Goal: Task Accomplishment & Management: Complete application form

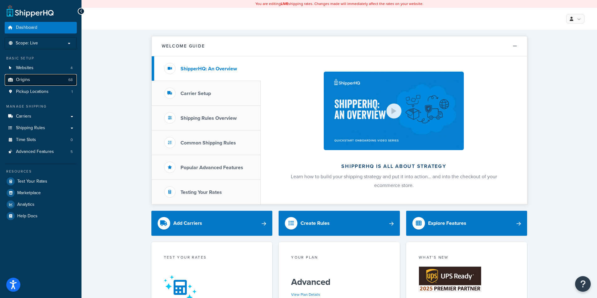
click at [47, 81] on link "Origins 68" at bounding box center [41, 80] width 72 height 12
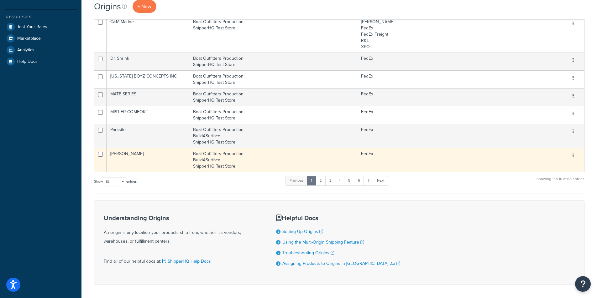
scroll to position [179, 0]
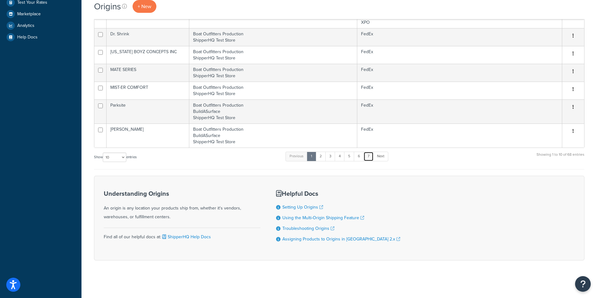
click at [370, 159] on link "7" at bounding box center [368, 156] width 10 height 9
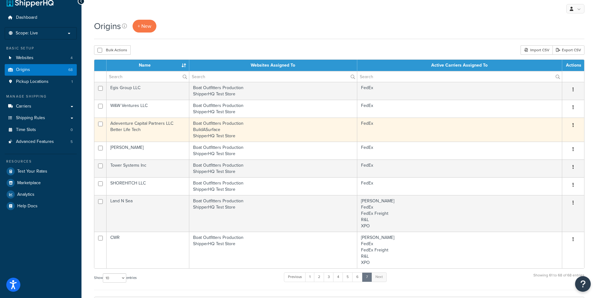
scroll to position [6, 0]
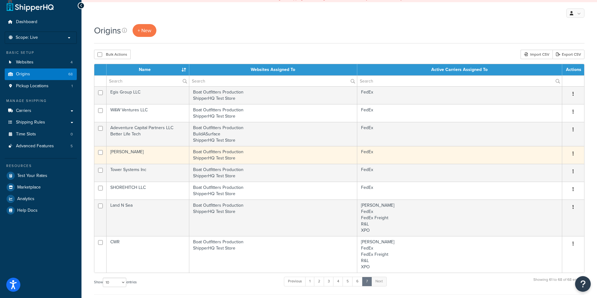
click at [153, 153] on td "[PERSON_NAME]" at bounding box center [147, 155] width 83 height 18
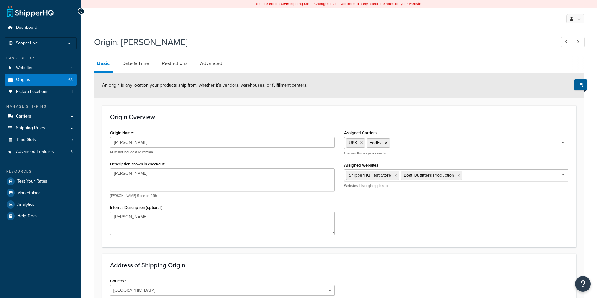
select select "9"
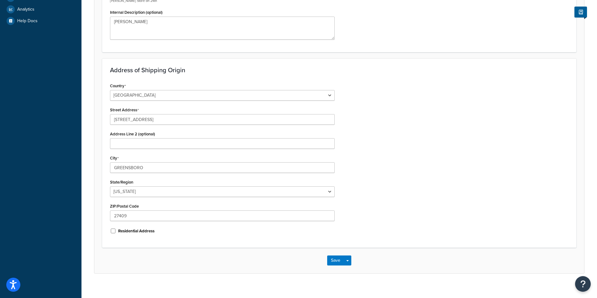
scroll to position [203, 0]
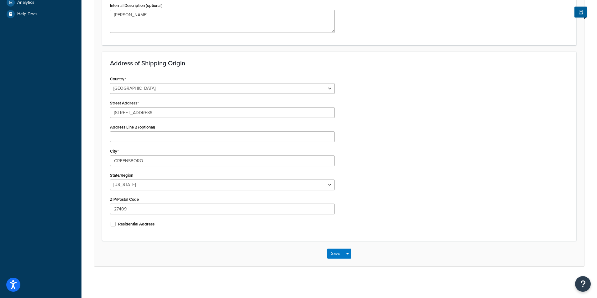
click at [443, 278] on div "Origin: CE Smith Basic Date & Time Restrictions Advanced An origin is any locat…" at bounding box center [338, 57] width 515 height 452
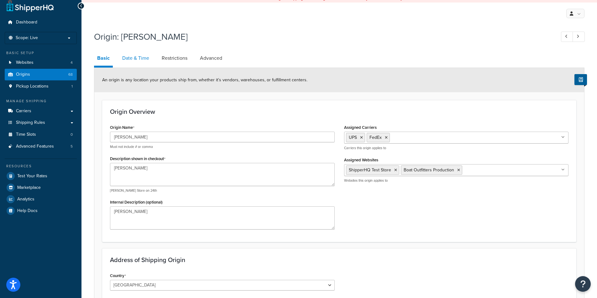
scroll to position [0, 0]
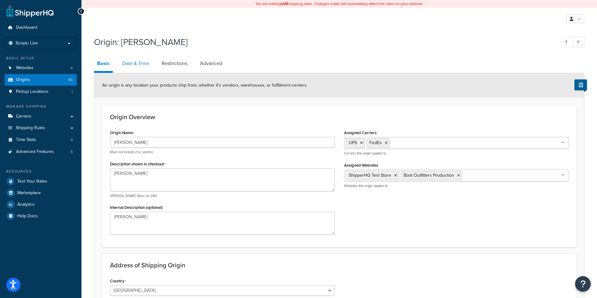
click at [134, 63] on link "Date & Time" at bounding box center [135, 63] width 33 height 15
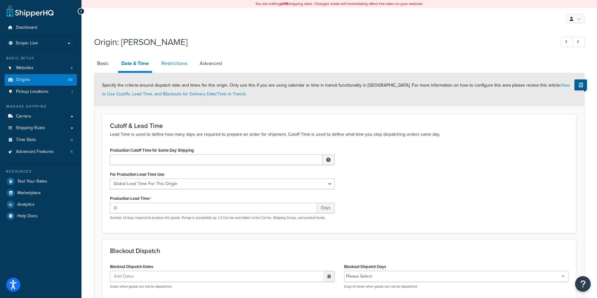
click at [166, 65] on link "Restrictions" at bounding box center [174, 63] width 32 height 15
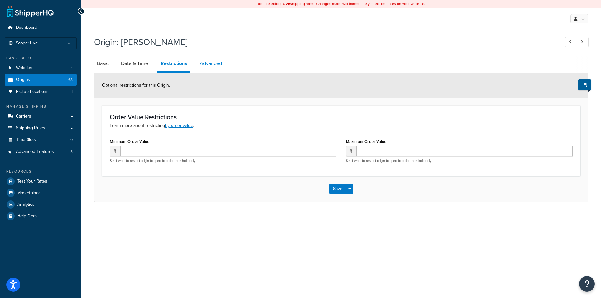
click at [215, 63] on link "Advanced" at bounding box center [211, 63] width 29 height 15
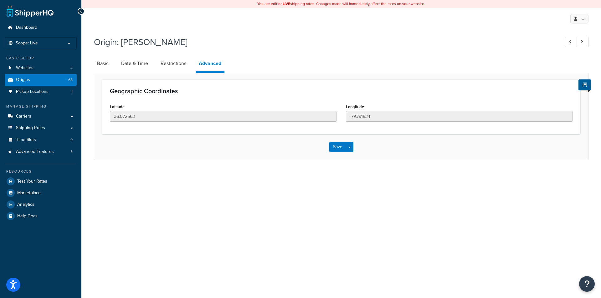
click at [101, 64] on link "Basic" at bounding box center [103, 63] width 18 height 15
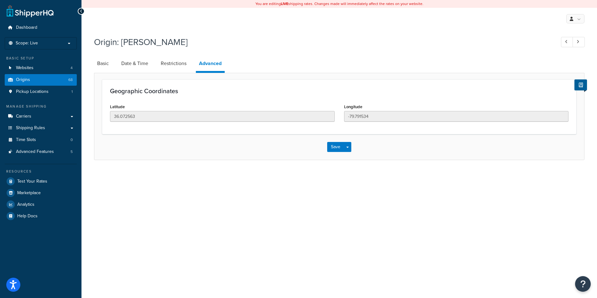
select select "9"
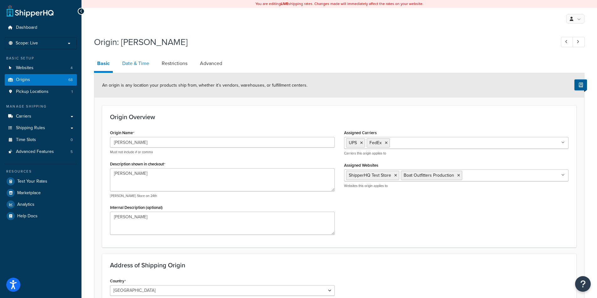
click at [143, 65] on link "Date & Time" at bounding box center [135, 63] width 33 height 15
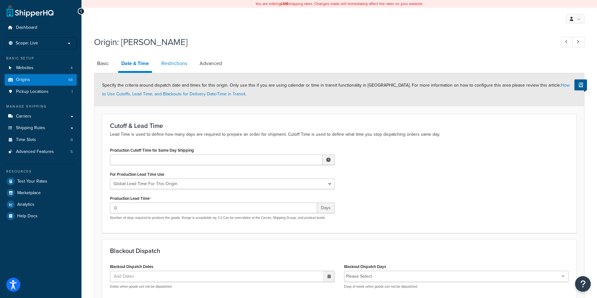
click at [177, 65] on link "Restrictions" at bounding box center [174, 63] width 32 height 15
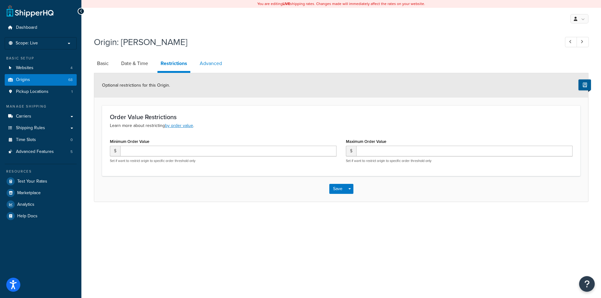
click at [217, 60] on link "Advanced" at bounding box center [211, 63] width 29 height 15
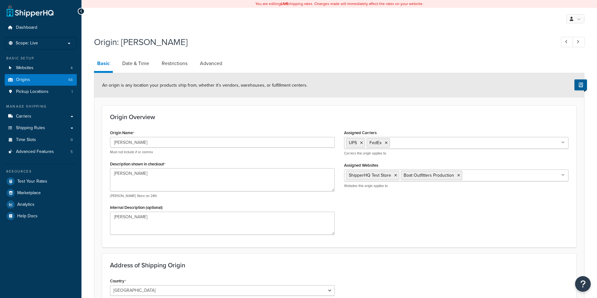
select select "9"
click at [21, 77] on span "Origins" at bounding box center [23, 79] width 14 height 5
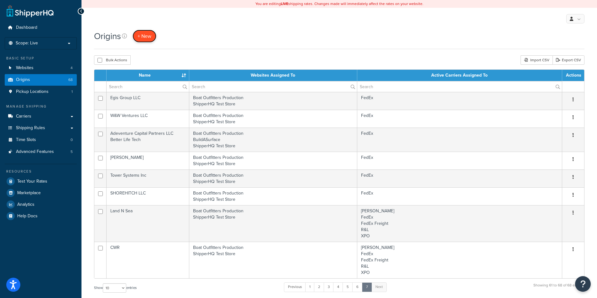
click at [141, 34] on span "+ New" at bounding box center [144, 36] width 14 height 7
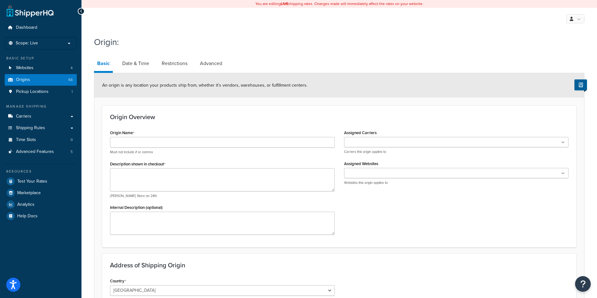
click at [84, 298] on div "Origin: Basic Date & Time Restrictions Advanced An origin is any location your …" at bounding box center [338, 259] width 515 height 452
click at [405, 215] on div "Origin Name Must not include # or comma Description shown in checkout e.g. Haml…" at bounding box center [339, 184] width 468 height 112
click at [185, 141] on input "Origin Name" at bounding box center [222, 142] width 225 height 11
drag, startPoint x: 207, startPoint y: 141, endPoint x: 80, endPoint y: 140, distance: 126.9
click at [80, 140] on div "Dashboard Scope: Live Basic Setup Websites 4 Origins 68 Pickup Locations 1 Mana…" at bounding box center [298, 250] width 597 height 501
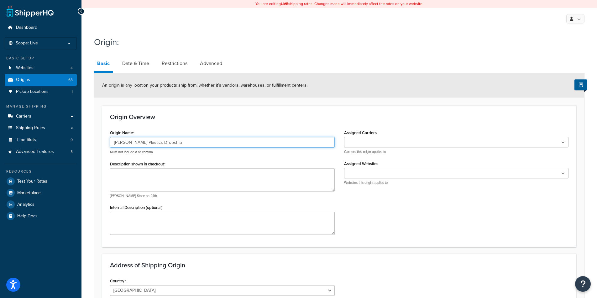
type input "[PERSON_NAME] Plastics Dropship"
click at [150, 214] on textarea "Internal Description (optional)" at bounding box center [222, 223] width 225 height 23
paste textarea "[PERSON_NAME] Plastics Dropship"
type textarea "[PERSON_NAME] Plastics Dropship"
click at [175, 143] on input "[PERSON_NAME] Plastics Dropship" at bounding box center [222, 142] width 225 height 11
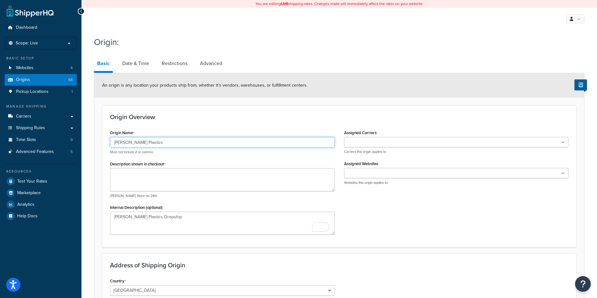
drag, startPoint x: 131, startPoint y: 146, endPoint x: 101, endPoint y: 146, distance: 29.8
click at [101, 146] on form "An origin is any location your products ship from, whether it’s vendors, wareho…" at bounding box center [339, 271] width 490 height 396
type input "[PERSON_NAME] Plastics"
click at [134, 175] on textarea "Description shown in checkout" at bounding box center [222, 180] width 225 height 23
paste textarea "[PERSON_NAME] Plastics"
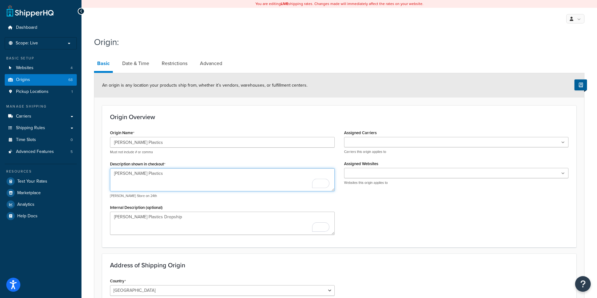
type textarea "[PERSON_NAME] Plastics"
click at [447, 213] on div "Origin Name Barbour Plastics Must not include # or comma Description shown in c…" at bounding box center [339, 184] width 468 height 112
click at [412, 140] on ul at bounding box center [456, 142] width 225 height 10
click at [413, 131] on div "Assigned Carriers UPS USPS Estes XPO FedEx Freight FedEx R&L FedEx Ground Econo…" at bounding box center [456, 141] width 225 height 26
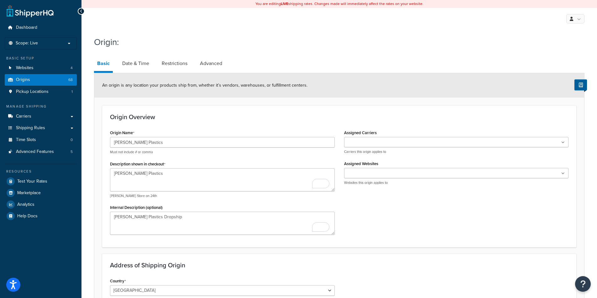
click at [403, 142] on ul at bounding box center [456, 142] width 225 height 10
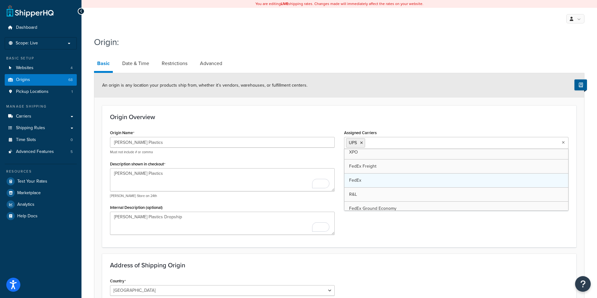
scroll to position [22, 0]
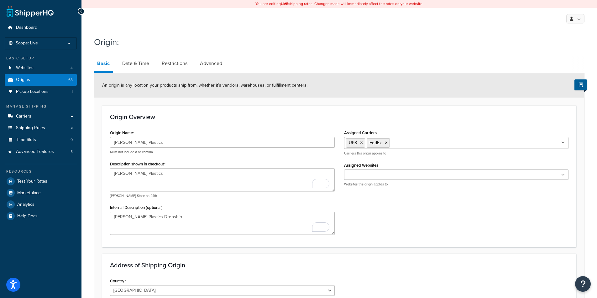
click at [386, 238] on div "Origin Name Barbour Plastics Must not include # or comma Description shown in c…" at bounding box center [339, 184] width 468 height 112
click at [394, 182] on div "ShipperHQ Test Store Boat Outfitters Production BuildASurface Outdoor Nativity …" at bounding box center [456, 178] width 225 height 17
click at [393, 179] on input "Assigned Websites" at bounding box center [373, 175] width 55 height 7
click at [377, 224] on div "Origin Name Barbour Plastics Must not include # or comma Description shown in c…" at bounding box center [339, 184] width 468 height 112
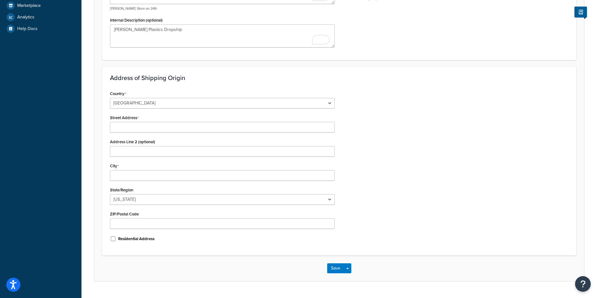
scroll to position [188, 0]
click at [386, 195] on div "Country United States United Kingdom Afghanistan Åland Islands Albania Algeria …" at bounding box center [339, 168] width 468 height 159
click at [440, 184] on div "Country United States United Kingdom Afghanistan Åland Islands Albania Algeria …" at bounding box center [339, 168] width 468 height 159
click at [433, 118] on div "Country United States United Kingdom Afghanistan Åland Islands Albania Algeria …" at bounding box center [339, 168] width 468 height 159
click at [128, 128] on input "Street Address" at bounding box center [222, 127] width 225 height 11
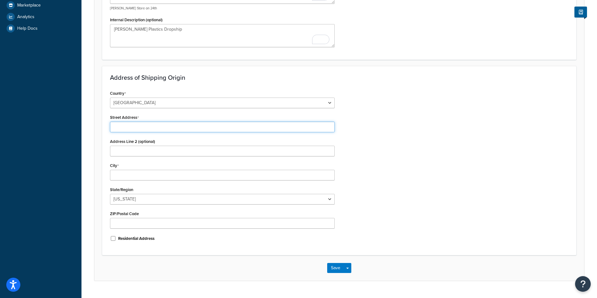
paste input "5350 Bucknell Drive"
type input "5350 Bucknell Drive"
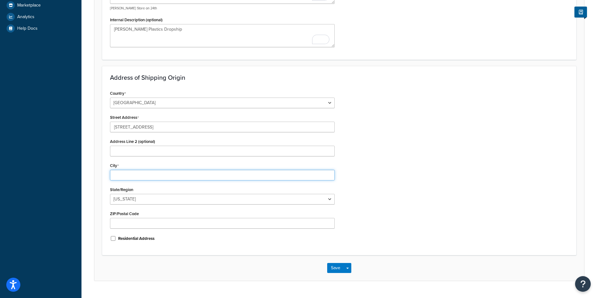
click at [159, 172] on input "City" at bounding box center [222, 175] width 225 height 11
type input "Atlanta"
click at [136, 201] on select "Alabama Alaska American Samoa Arizona Arkansas Armed Forces Americas Armed Forc…" at bounding box center [222, 199] width 225 height 11
select select "10"
click at [110, 195] on select "Alabama Alaska American Samoa Arizona Arkansas Armed Forces Americas Armed Forc…" at bounding box center [222, 199] width 225 height 11
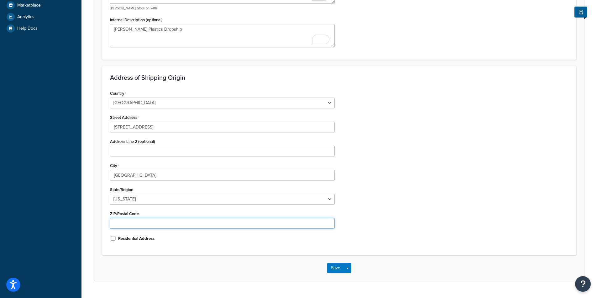
click at [142, 221] on input "ZIP/Postal Code" at bounding box center [222, 223] width 225 height 11
type input "30336"
click at [480, 158] on div "Country United States United Kingdom Afghanistan Åland Islands Albania Algeria …" at bounding box center [339, 168] width 468 height 159
click at [395, 171] on div "Country United States United Kingdom Afghanistan Åland Islands Albania Algeria …" at bounding box center [339, 168] width 468 height 159
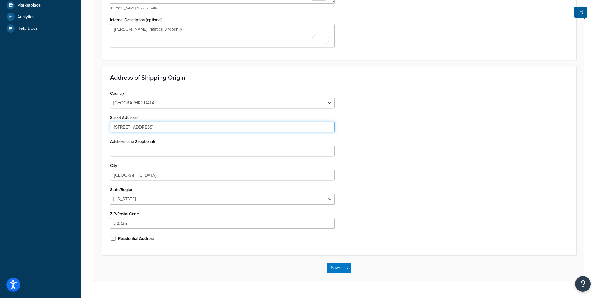
drag, startPoint x: 171, startPoint y: 129, endPoint x: 127, endPoint y: 127, distance: 44.2
click at [127, 127] on input "5350 Bucknell Drive" at bounding box center [222, 127] width 225 height 11
type input "[STREET_ADDRESS]"
click at [384, 132] on div "Country United States United Kingdom Afghanistan Åland Islands Albania Algeria …" at bounding box center [339, 168] width 468 height 159
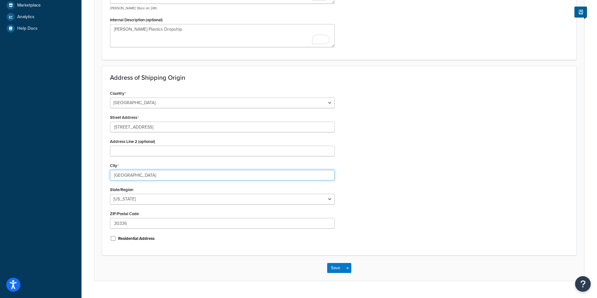
drag, startPoint x: 163, startPoint y: 172, endPoint x: -3, endPoint y: 157, distance: 167.0
click at [0, 157] on html "Accessibility Screen-Reader Guide, Feedback, and Issue Reporting | New window S…" at bounding box center [298, 62] width 597 height 501
type input "[GEOGRAPHIC_DATA]"
click at [416, 199] on div "Country United States United Kingdom Afghanistan Åland Islands Albania Algeria …" at bounding box center [339, 168] width 468 height 159
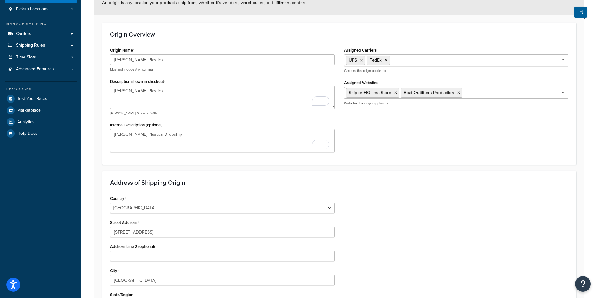
scroll to position [0, 0]
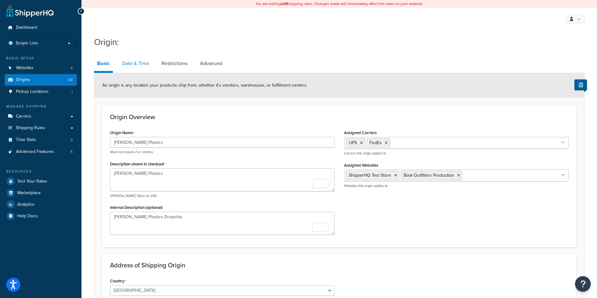
click at [131, 65] on link "Date & Time" at bounding box center [135, 63] width 33 height 15
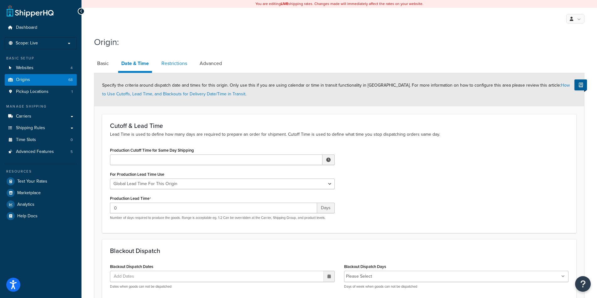
click at [173, 64] on link "Restrictions" at bounding box center [174, 63] width 32 height 15
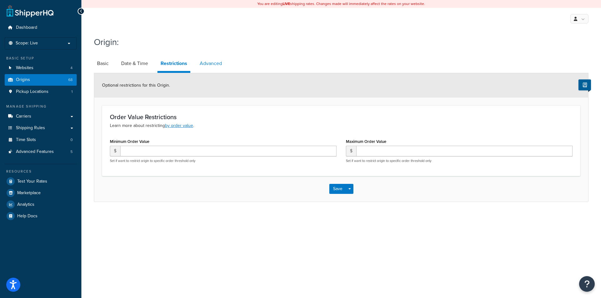
click at [211, 60] on link "Advanced" at bounding box center [211, 63] width 29 height 15
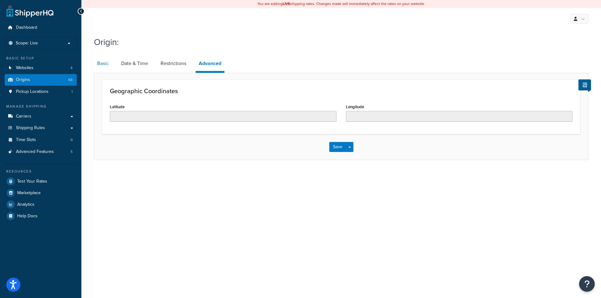
click at [102, 65] on link "Basic" at bounding box center [103, 63] width 18 height 15
select select "10"
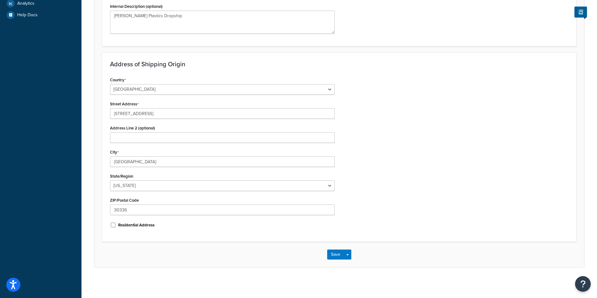
scroll to position [203, 0]
click at [336, 251] on button "Save" at bounding box center [335, 254] width 17 height 10
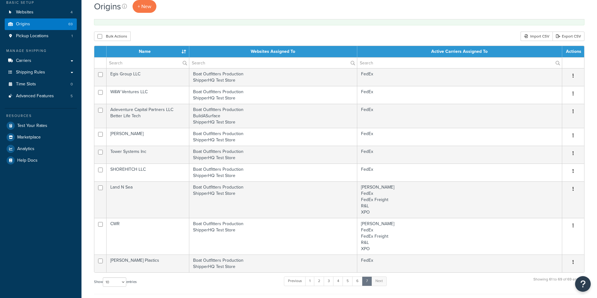
scroll to position [181, 0]
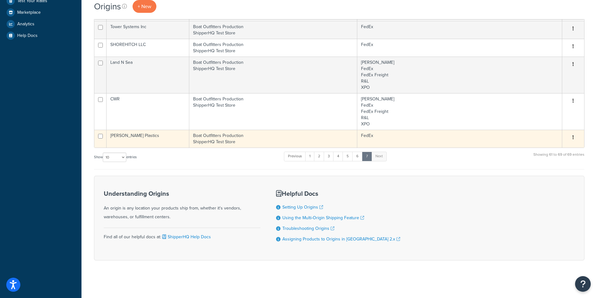
click at [231, 139] on td "Boat Outfitters Production ShipperHQ Test Store" at bounding box center [273, 139] width 168 height 18
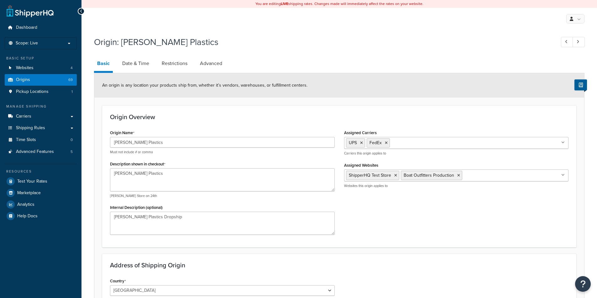
select select "10"
click at [117, 57] on li "Basic" at bounding box center [106, 64] width 25 height 17
click at [123, 60] on link "Date & Time" at bounding box center [135, 63] width 33 height 15
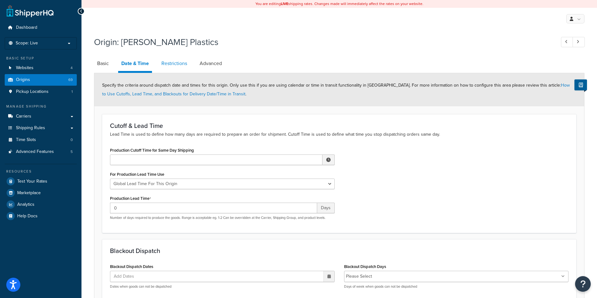
click at [168, 64] on link "Restrictions" at bounding box center [174, 63] width 32 height 15
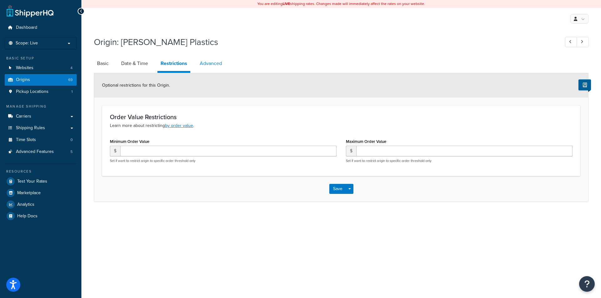
click at [215, 65] on link "Advanced" at bounding box center [211, 63] width 29 height 15
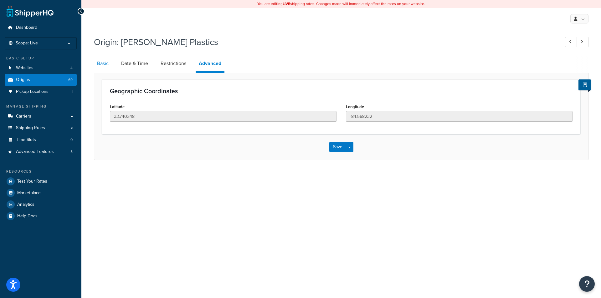
click at [96, 64] on link "Basic" at bounding box center [103, 63] width 18 height 15
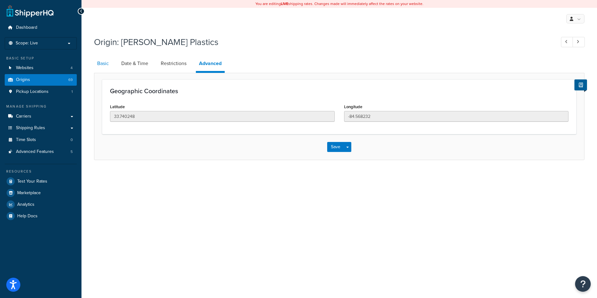
select select "10"
